Goal: Transaction & Acquisition: Purchase product/service

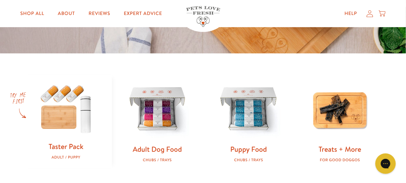
scroll to position [272, 0]
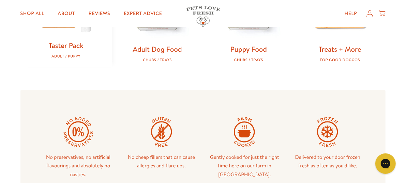
click at [67, 45] on link "Taster Pack" at bounding box center [65, 46] width 35 height 10
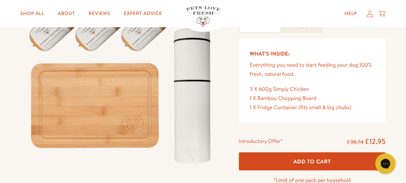
scroll to position [102, 0]
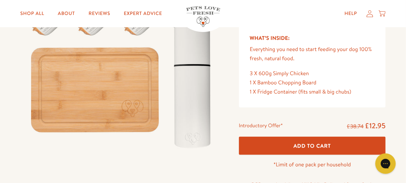
click at [303, 146] on span "Add To Cart" at bounding box center [311, 145] width 37 height 7
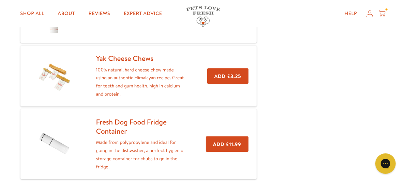
scroll to position [34, 0]
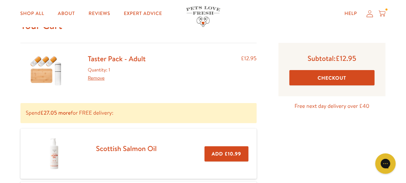
click at [342, 77] on button "Checkout" at bounding box center [331, 77] width 85 height 15
